Goal: Register for event/course

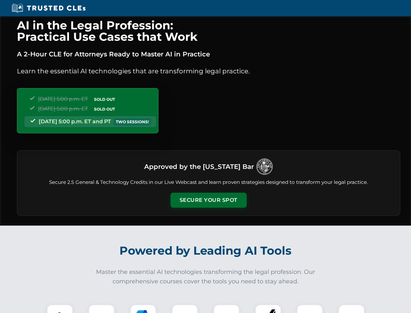
click at [208, 200] on button "Secure Your Spot" at bounding box center [209, 199] width 76 height 15
click at [60, 308] on img at bounding box center [59, 317] width 19 height 19
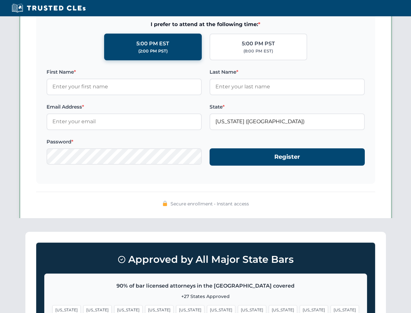
click at [238, 308] on span "[US_STATE]" at bounding box center [252, 309] width 28 height 9
click at [300, 308] on span "[US_STATE]" at bounding box center [314, 309] width 28 height 9
